Goal: Navigation & Orientation: Find specific page/section

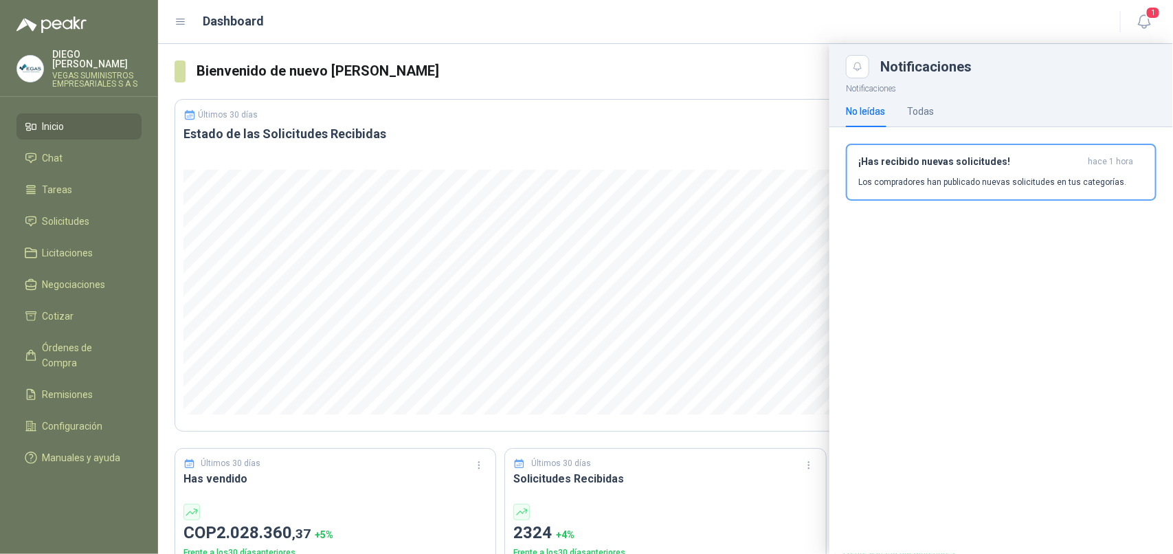
click at [87, 208] on link "Solicitudes" at bounding box center [78, 221] width 125 height 26
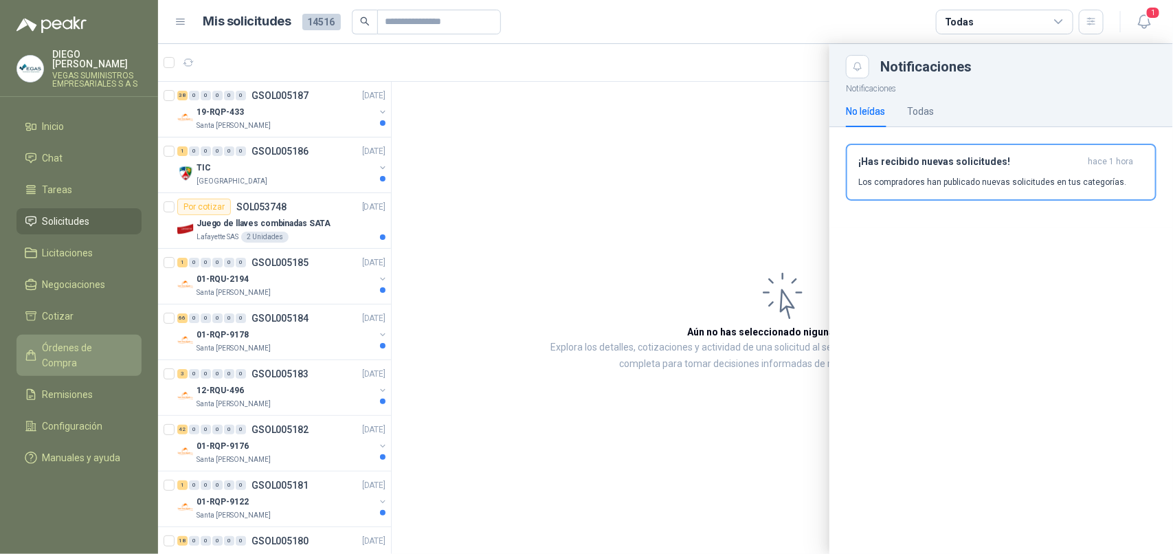
click at [102, 341] on span "Órdenes de Compra" at bounding box center [86, 355] width 86 height 30
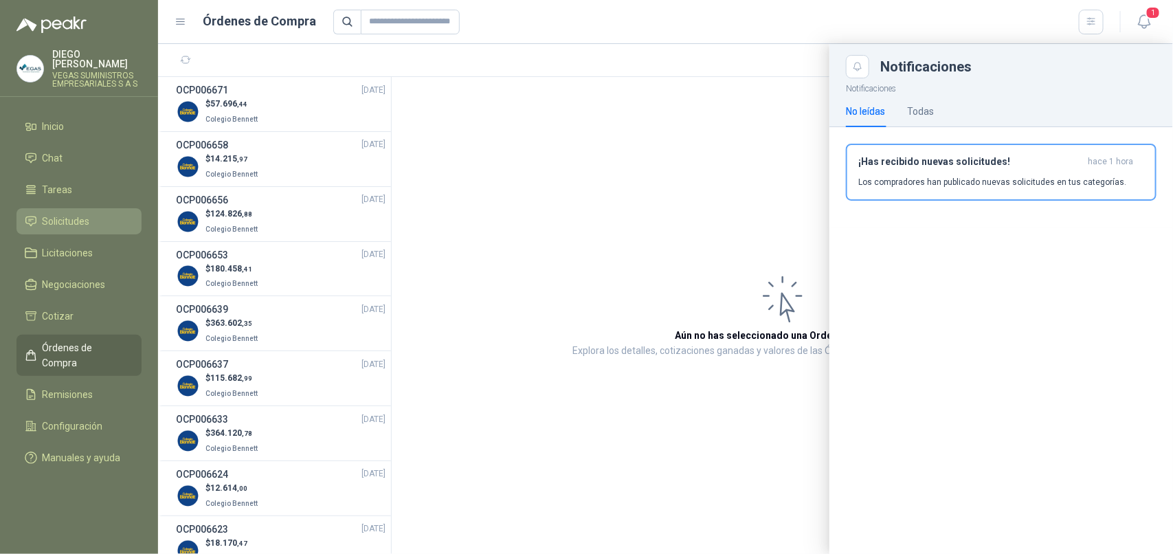
click at [73, 214] on span "Solicitudes" at bounding box center [66, 221] width 47 height 15
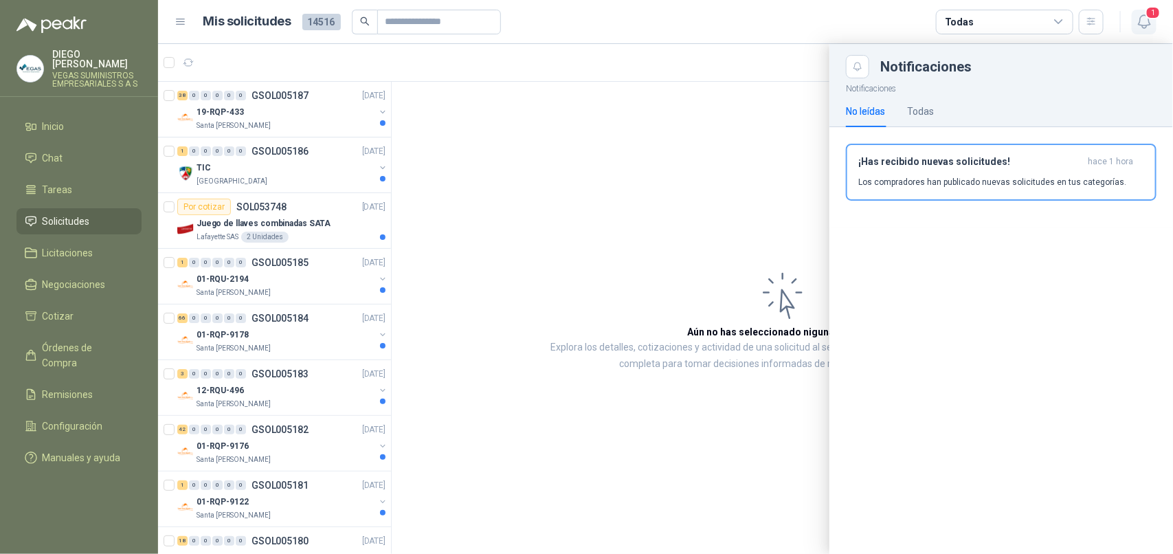
click at [1145, 16] on icon "button" at bounding box center [1144, 21] width 17 height 17
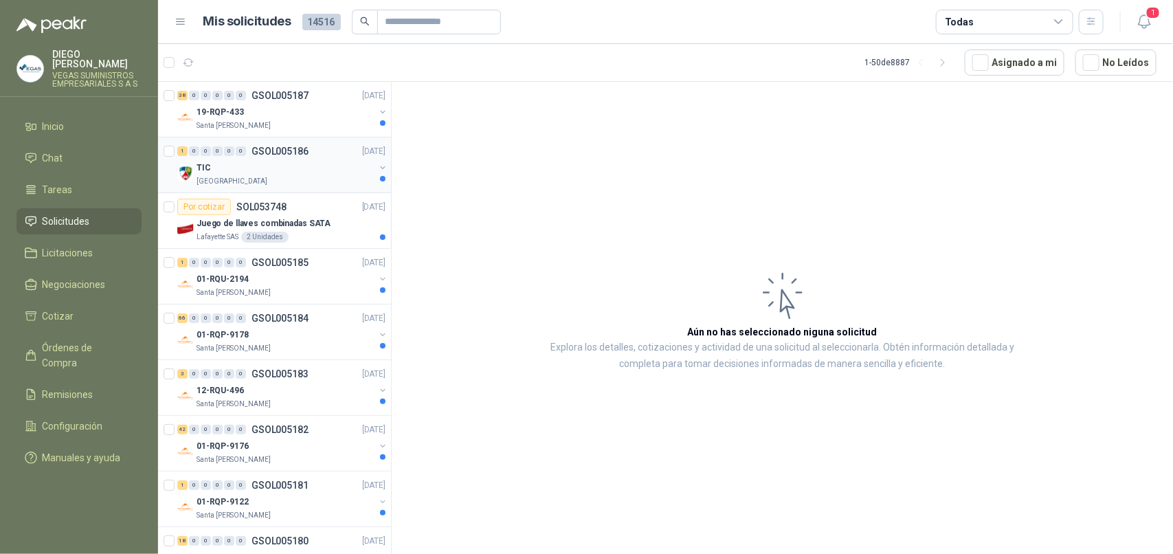
click at [249, 183] on p "[GEOGRAPHIC_DATA]" at bounding box center [231, 181] width 71 height 11
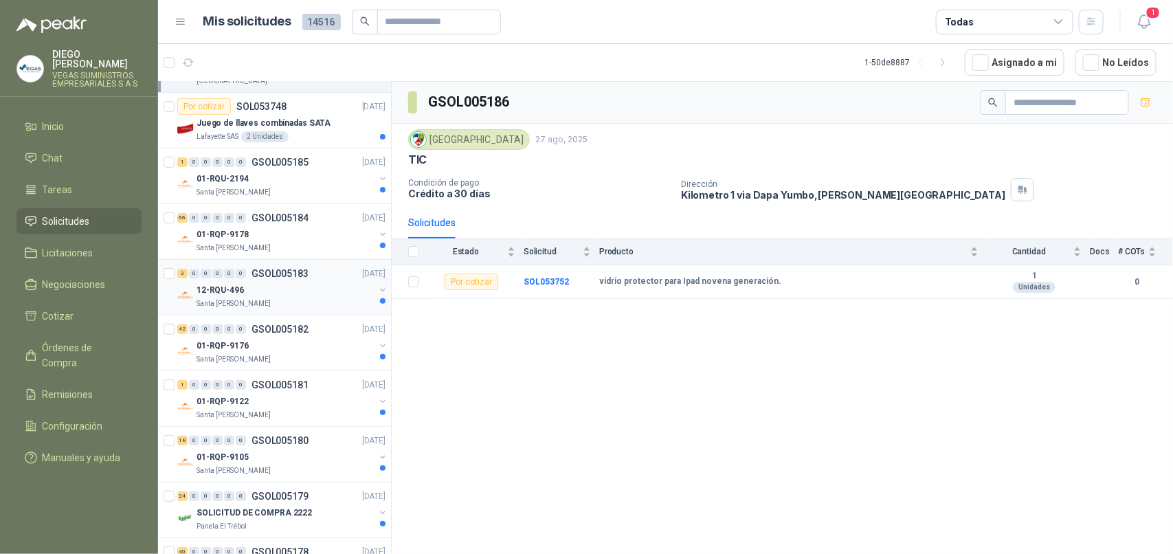
scroll to position [344, 0]
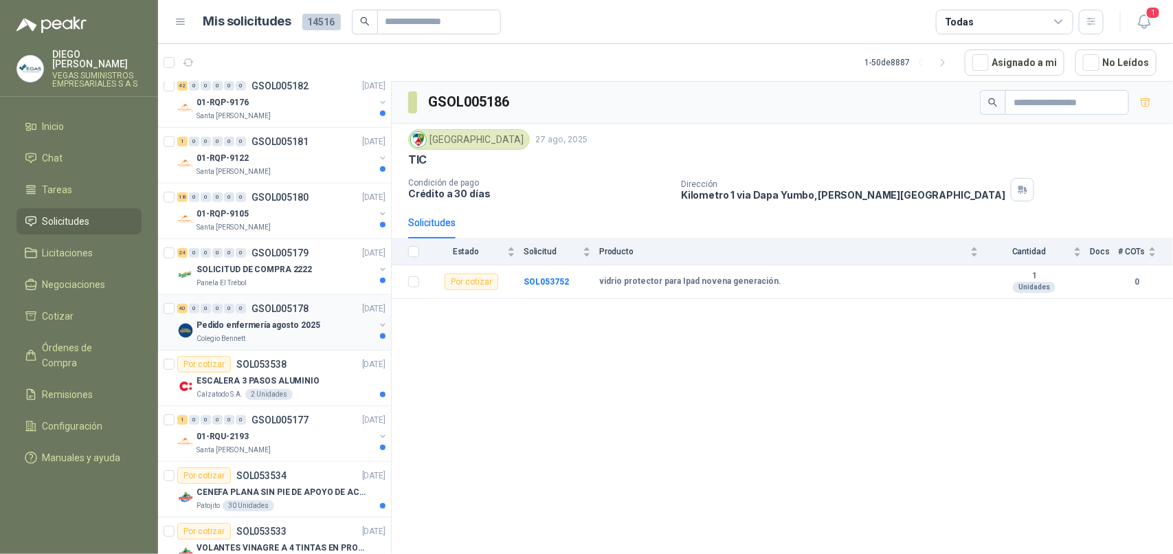
click at [242, 338] on p "Colegio Bennett" at bounding box center [220, 338] width 49 height 11
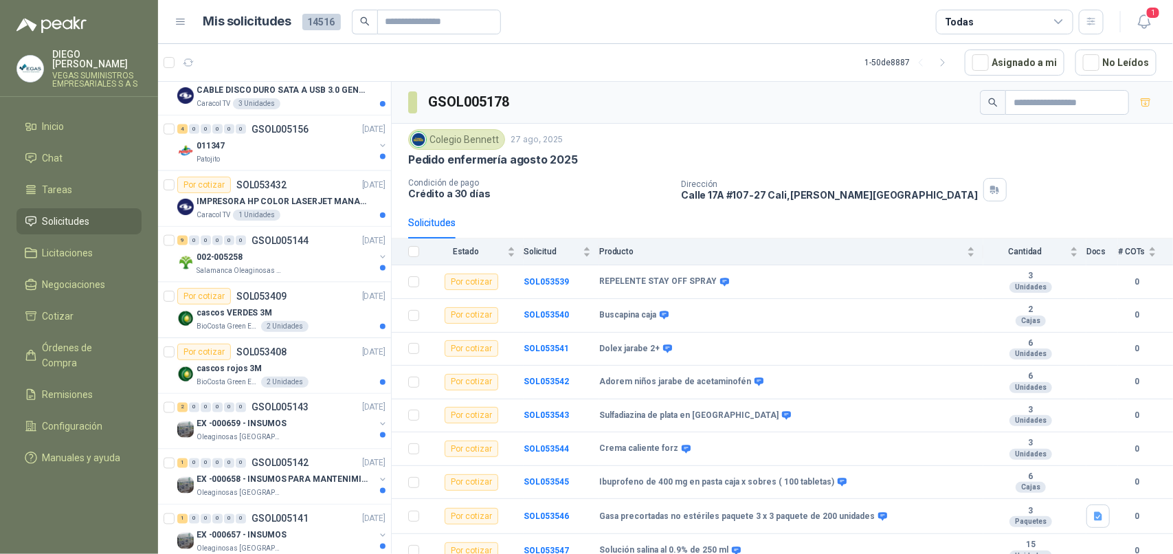
scroll to position [859, 0]
click at [80, 150] on li "Chat" at bounding box center [79, 157] width 109 height 15
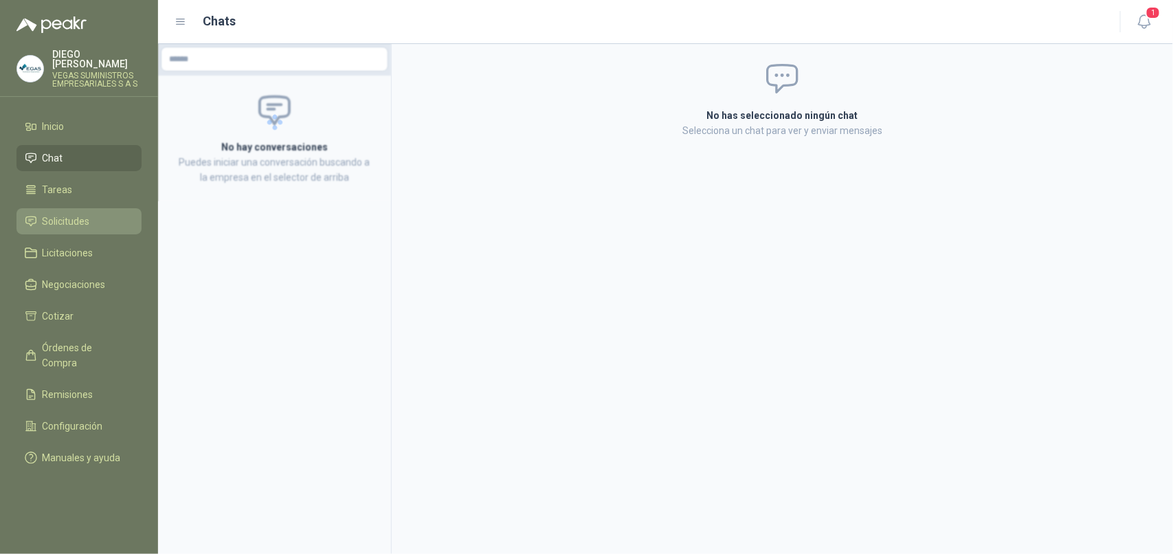
click at [90, 214] on li "Solicitudes" at bounding box center [79, 221] width 109 height 15
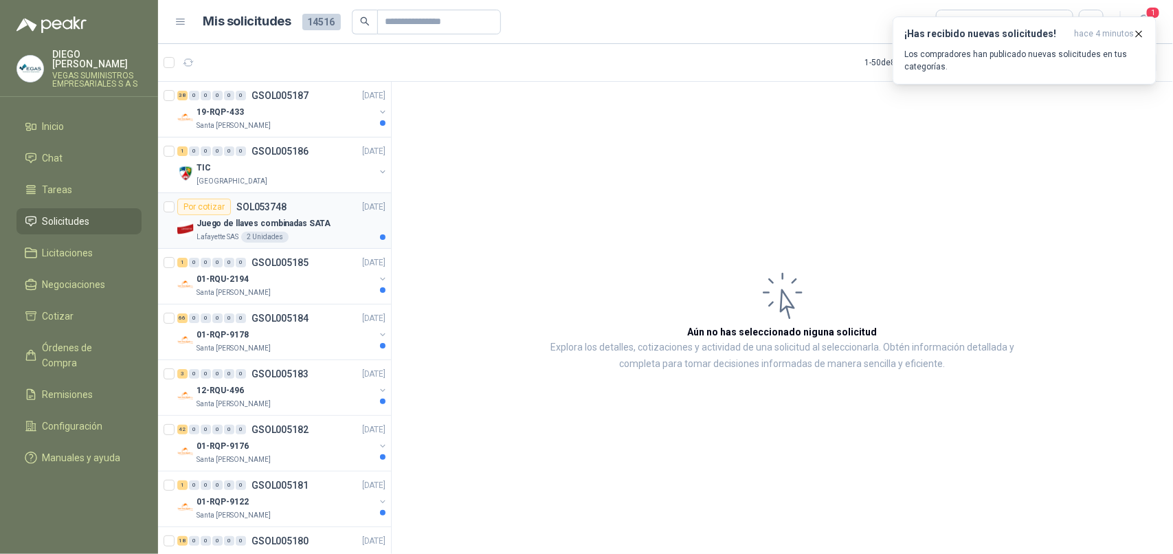
click at [309, 225] on p "Juego de llaves combinadas SATA" at bounding box center [263, 223] width 134 height 13
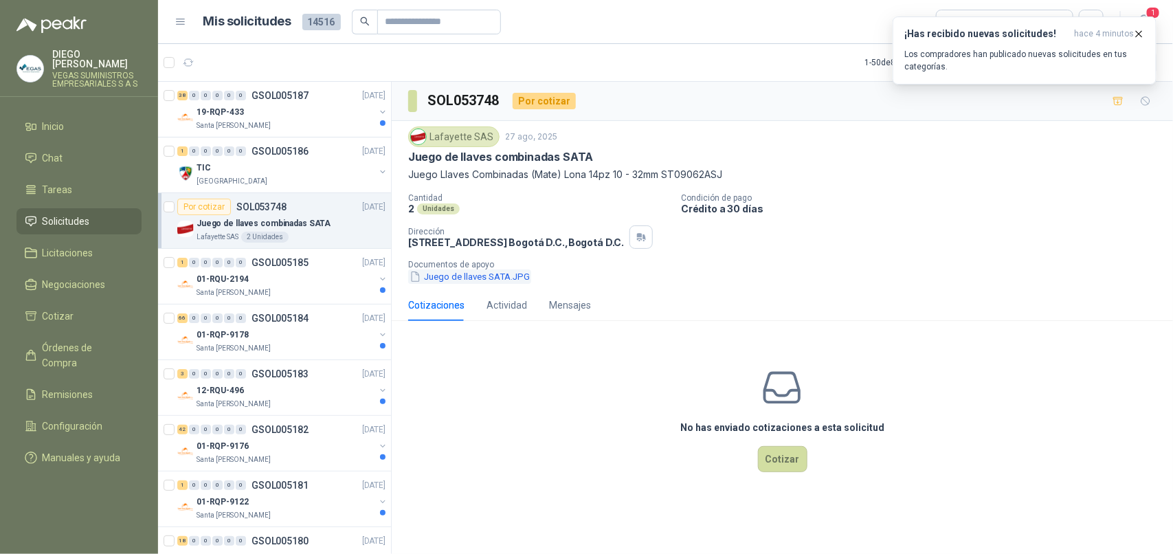
click at [482, 280] on button "Juego de llaves SATA.JPG" at bounding box center [469, 276] width 123 height 14
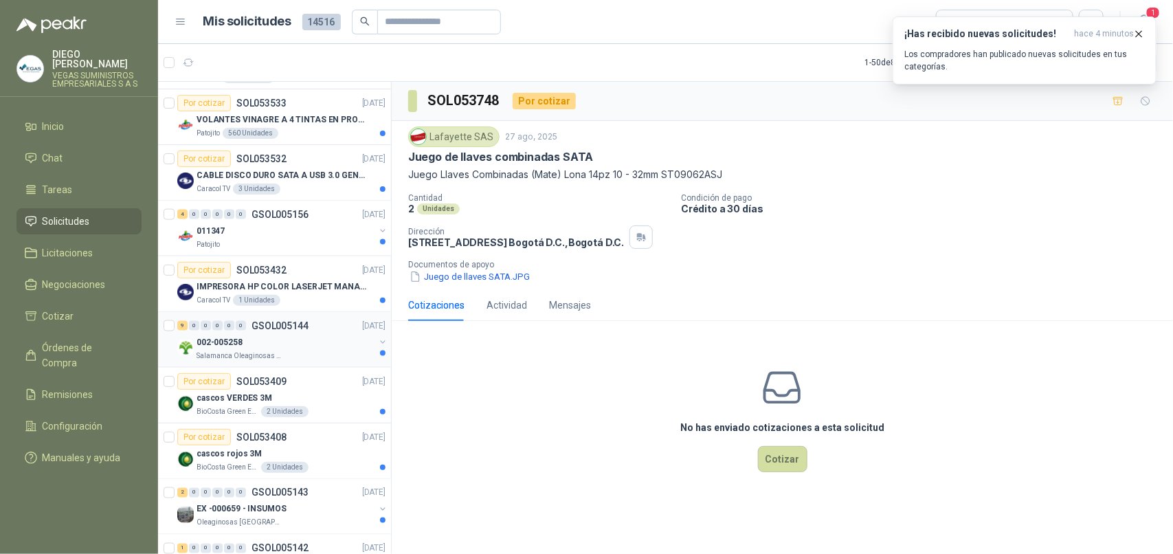
scroll to position [773, 0]
click at [285, 349] on div "002-005258" at bounding box center [285, 341] width 178 height 16
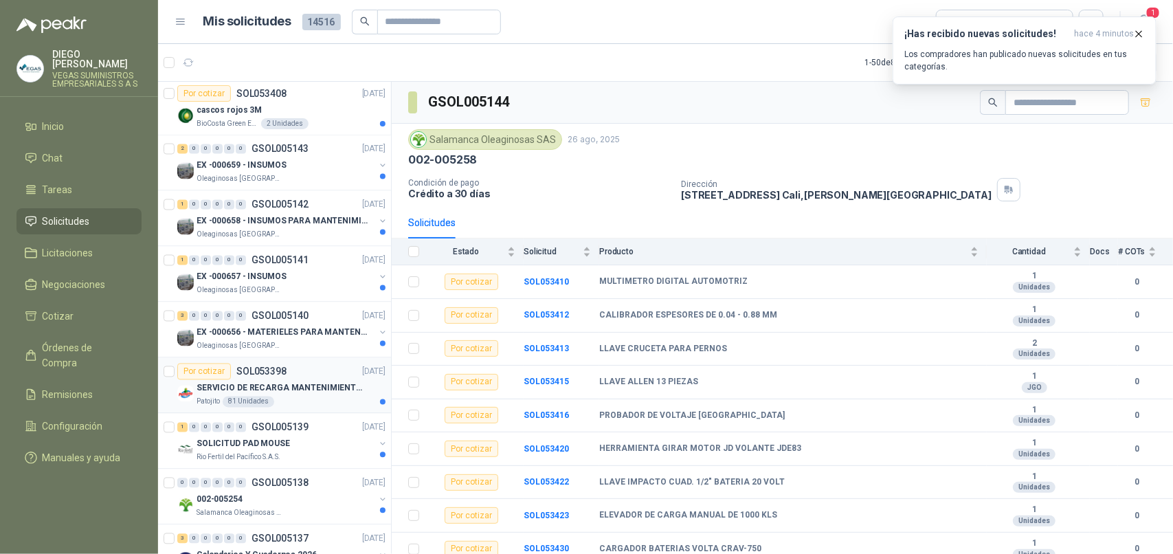
scroll to position [1116, 0]
click at [317, 284] on div "EX -000657 - INSUMOS" at bounding box center [285, 275] width 178 height 16
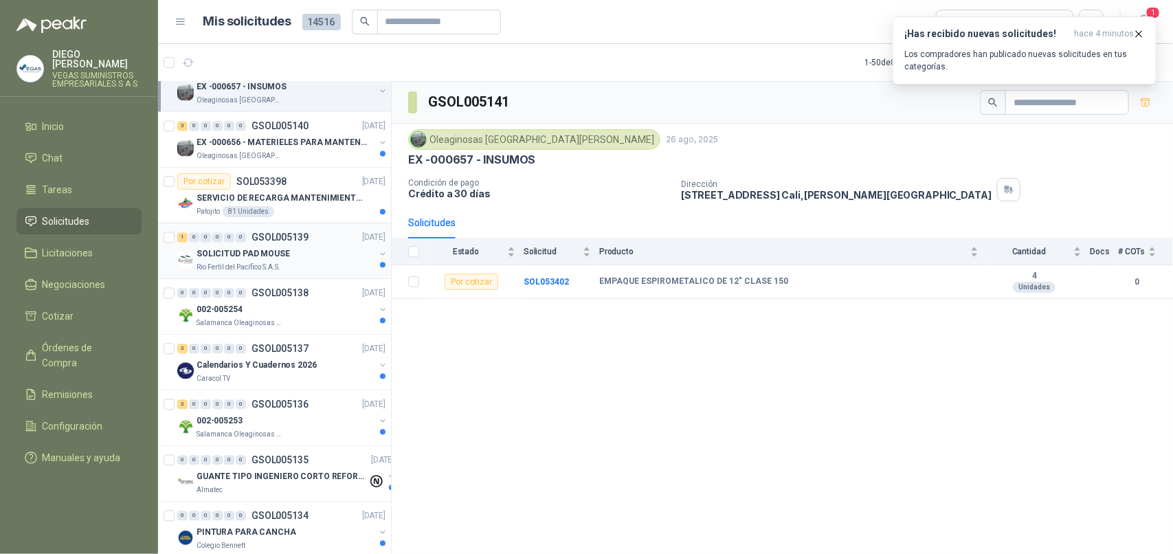
scroll to position [1374, 0]
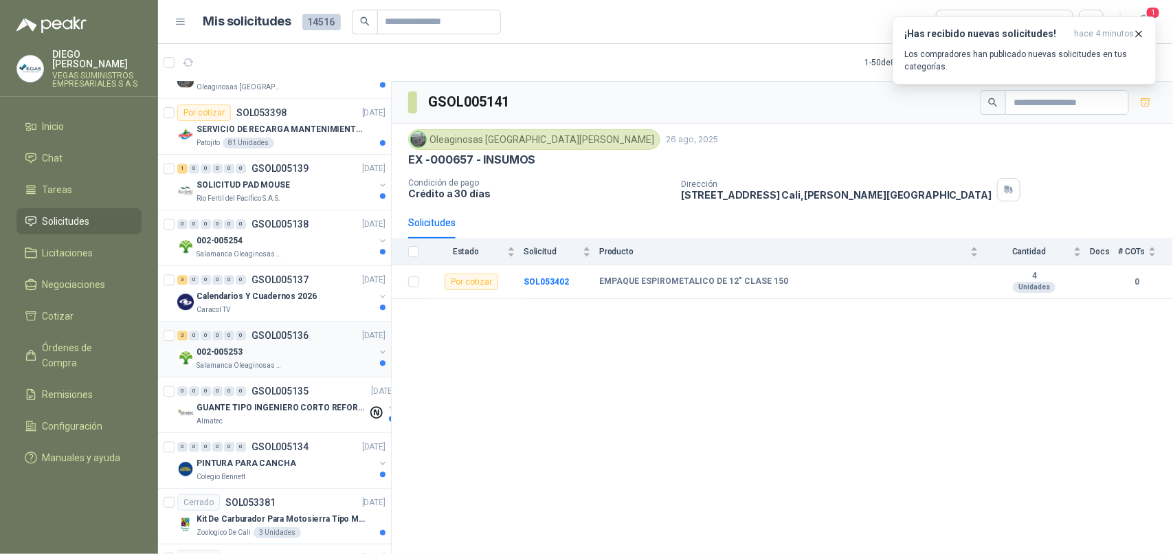
click at [278, 371] on div "Salamanca Oleaginosas SAS" at bounding box center [285, 365] width 178 height 11
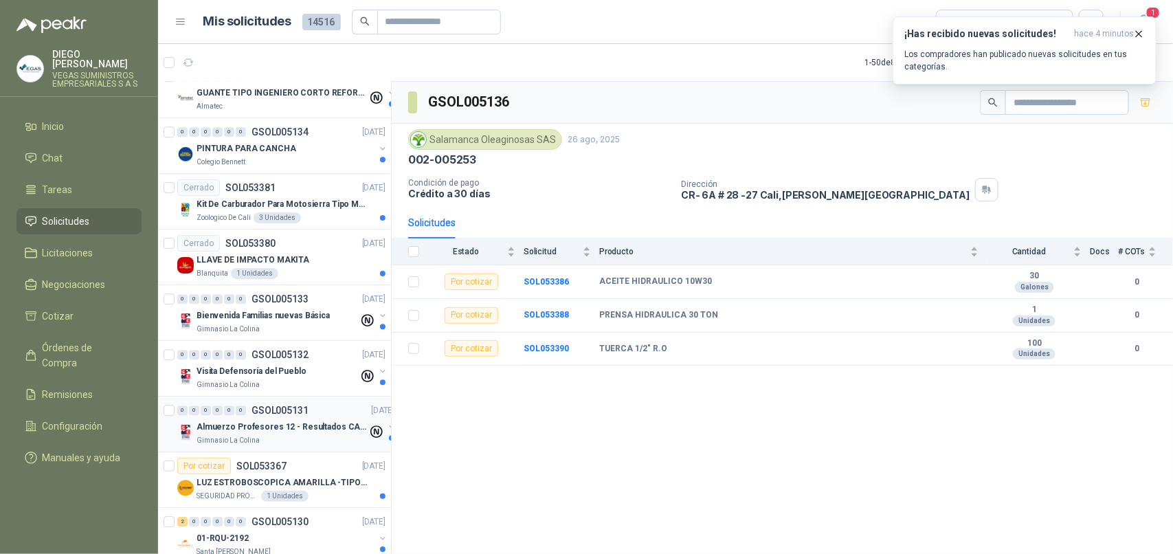
scroll to position [1718, 0]
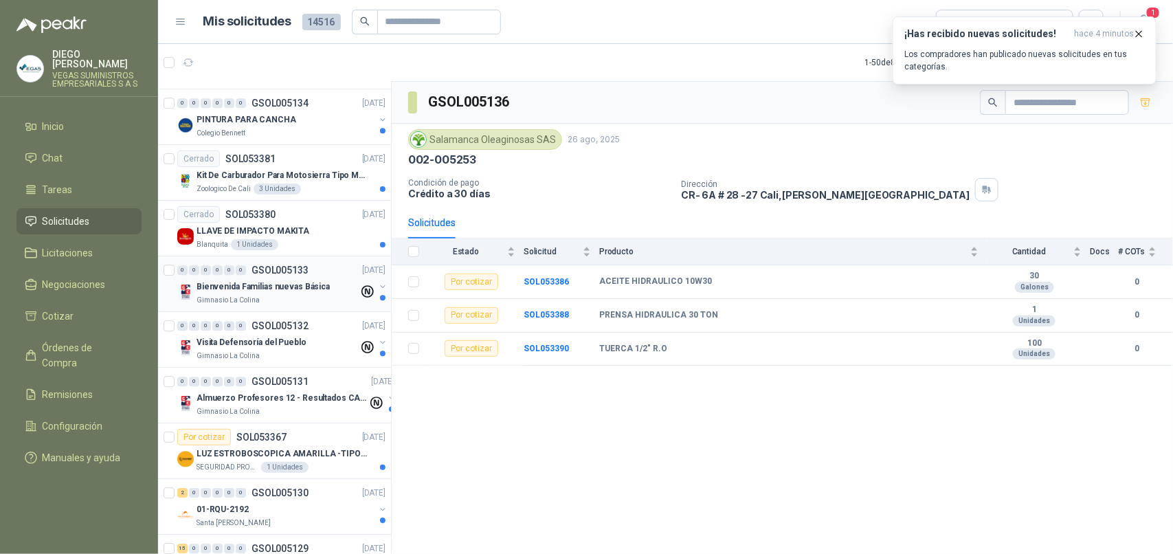
click at [225, 302] on p "Gimnasio La Colina" at bounding box center [227, 300] width 63 height 11
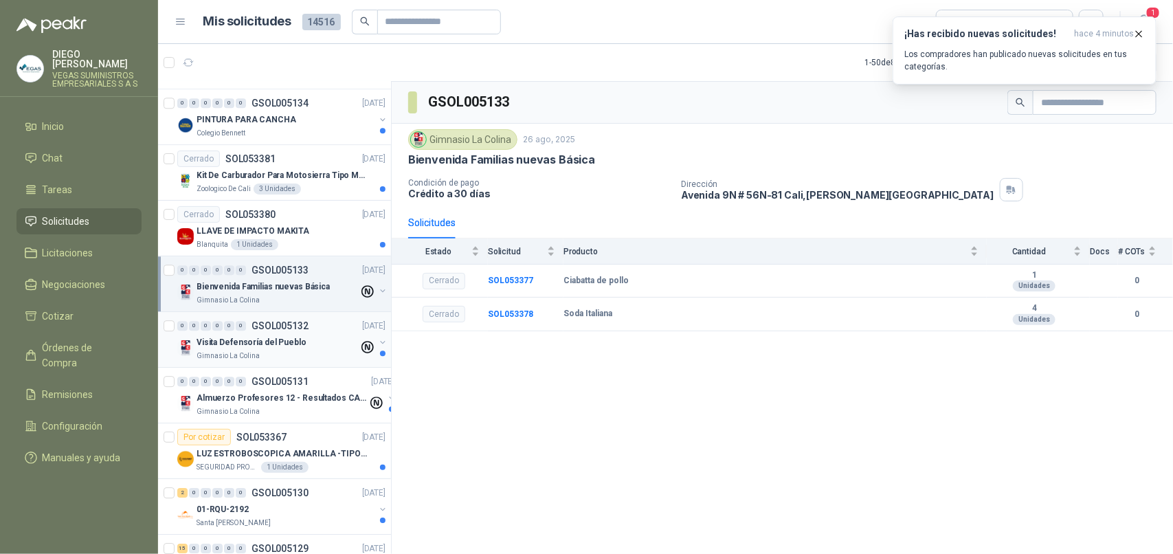
click at [238, 355] on p "Gimnasio La Colina" at bounding box center [227, 355] width 63 height 11
